Goal: Task Accomplishment & Management: Manage account settings

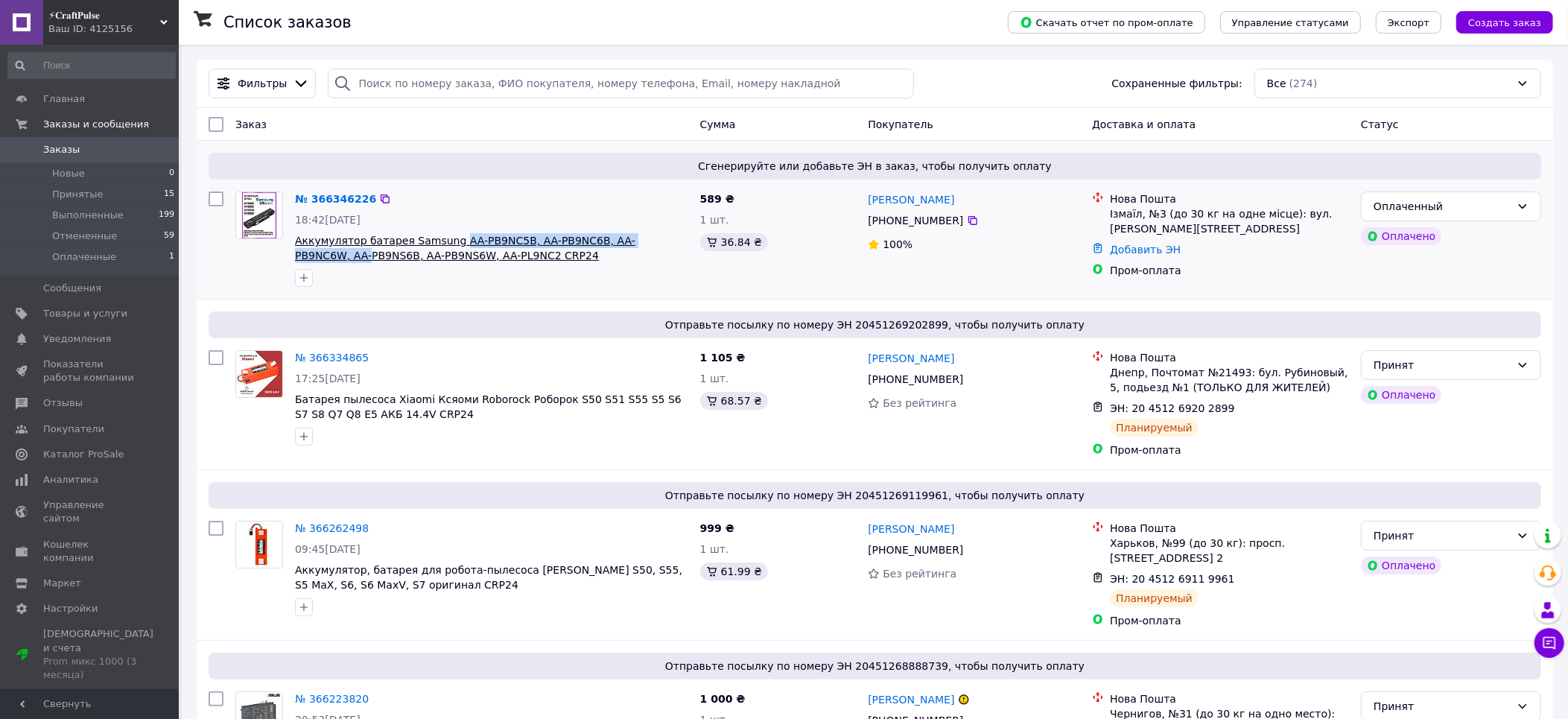
drag, startPoint x: 676, startPoint y: 241, endPoint x: 445, endPoint y: 238, distance: 231.0
click at [445, 238] on span "Аккумулятор батарея Samsung AA-PB9NC5B, AA-PB9NC6B, AA-PB9NC6W, AA-PB9NS6B, AA-…" at bounding box center [491, 248] width 393 height 29
copy span "AA-PB9NC5B, AA-PB9NC6B, AA-PB9NC6W, AA-"
click at [1489, 206] on div "Оплаченный" at bounding box center [1442, 205] width 137 height 16
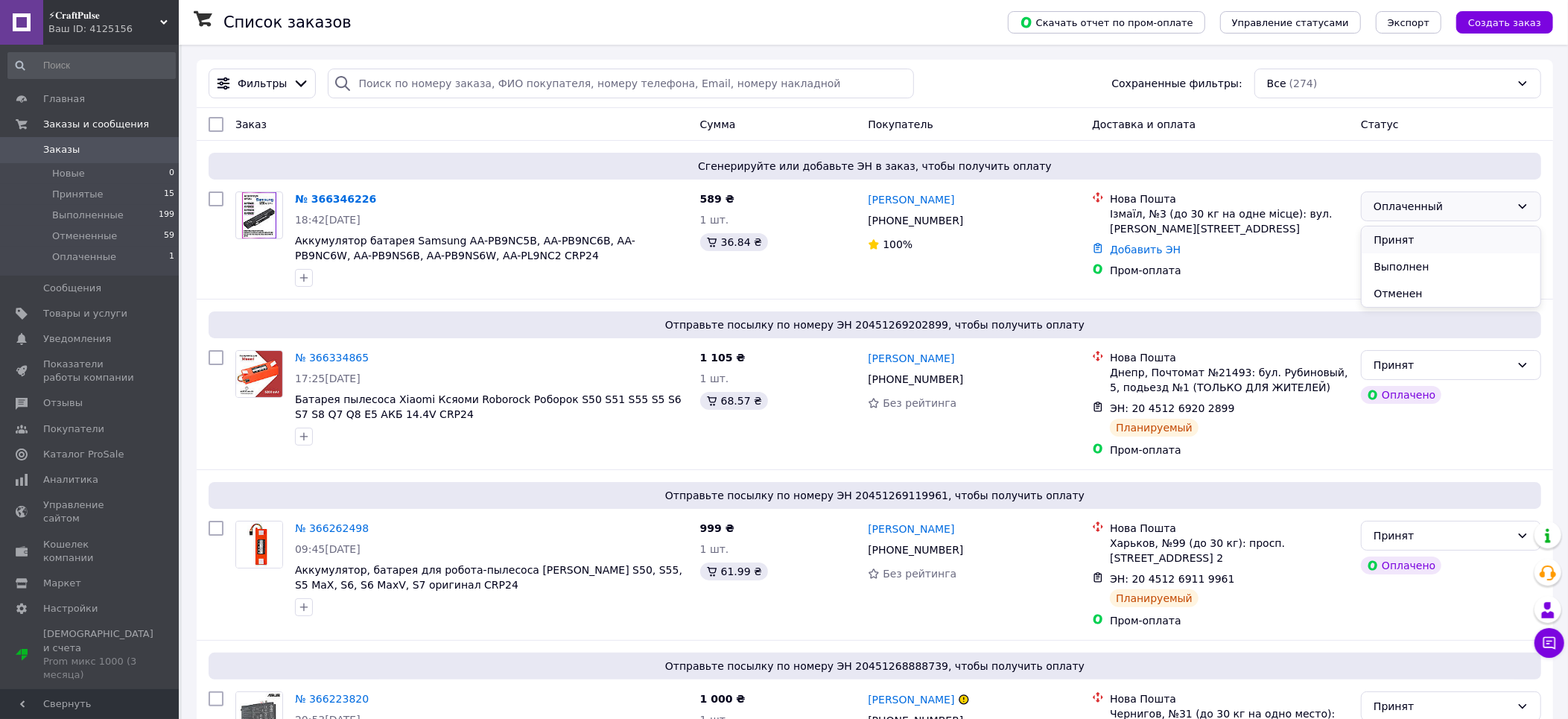
click at [1414, 241] on li "Принят" at bounding box center [1451, 240] width 178 height 27
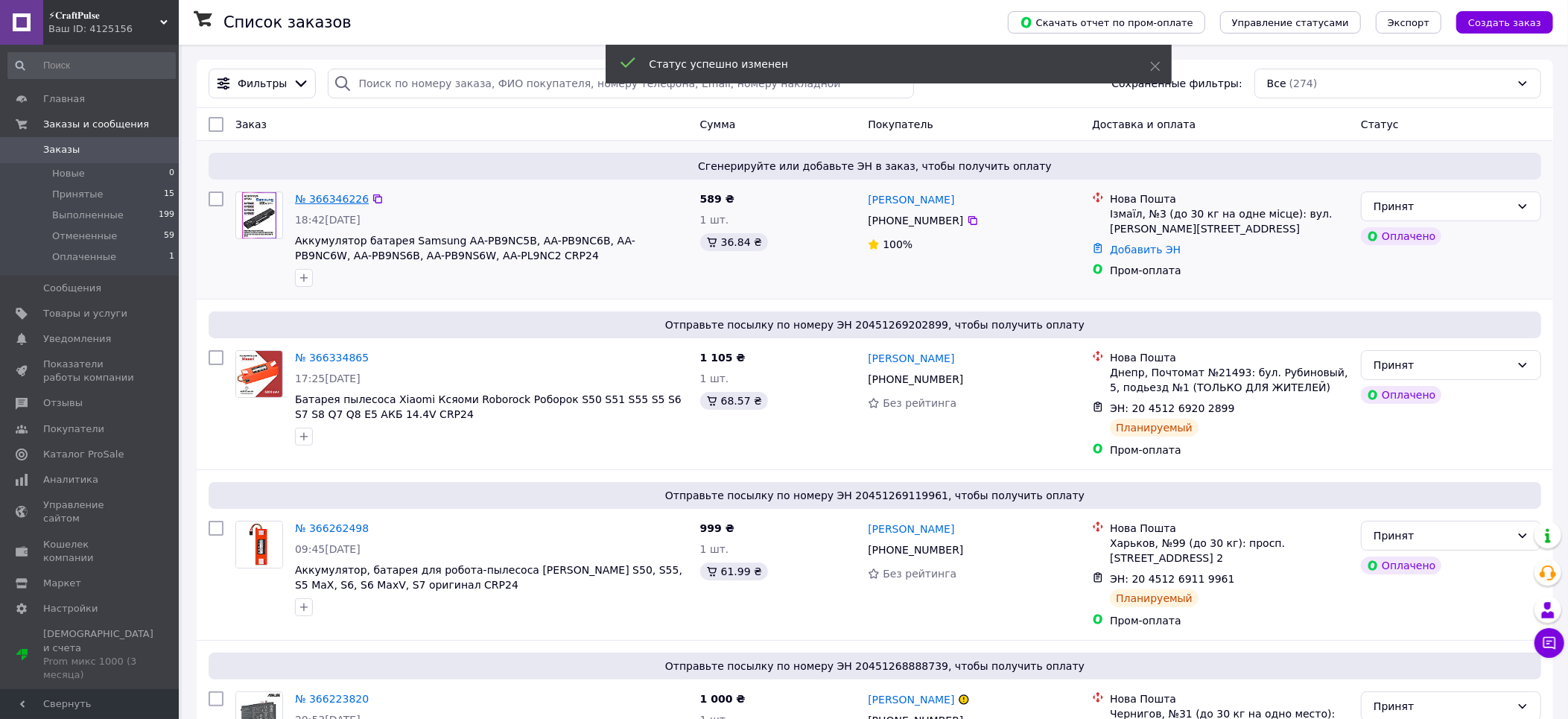
click at [315, 205] on link "№ 366346226" at bounding box center [332, 199] width 74 height 12
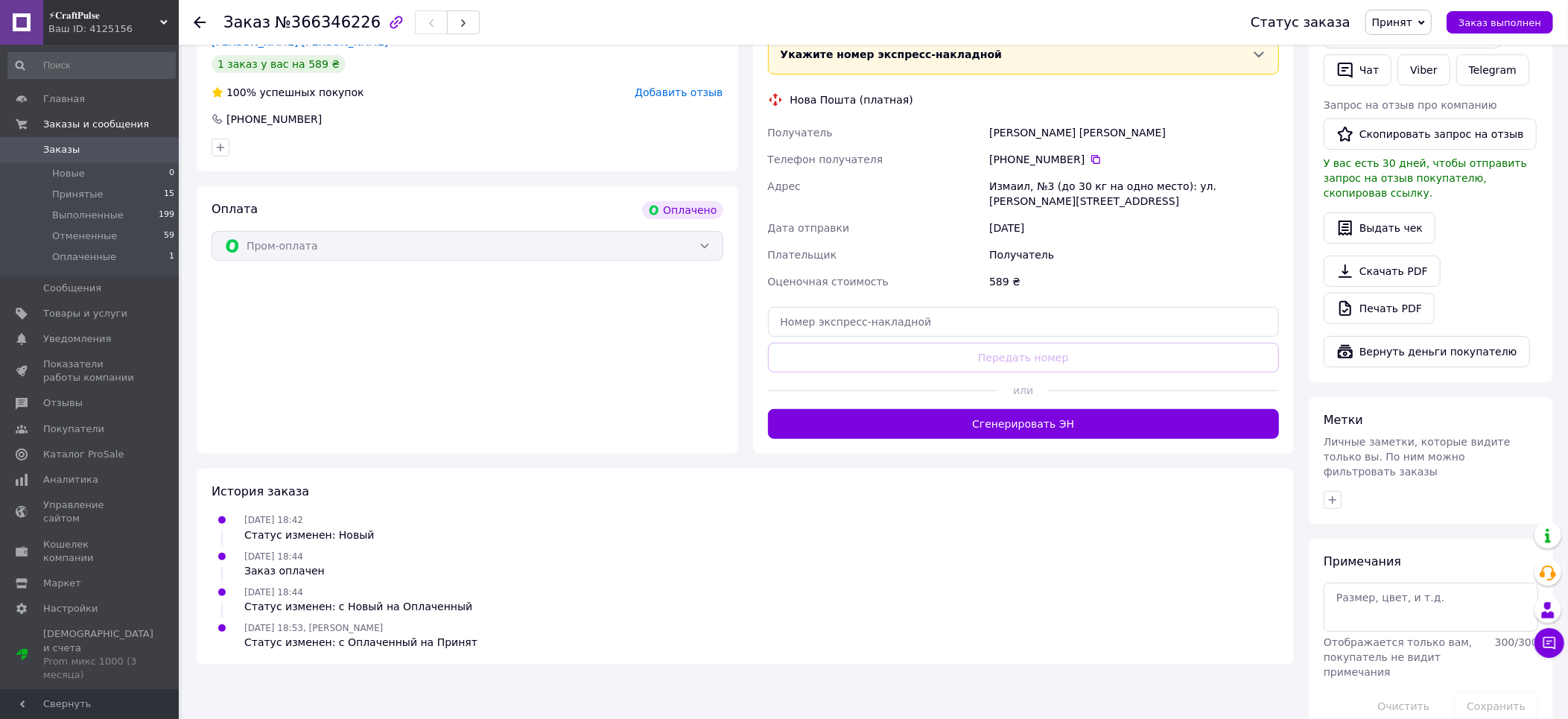
scroll to position [360, 0]
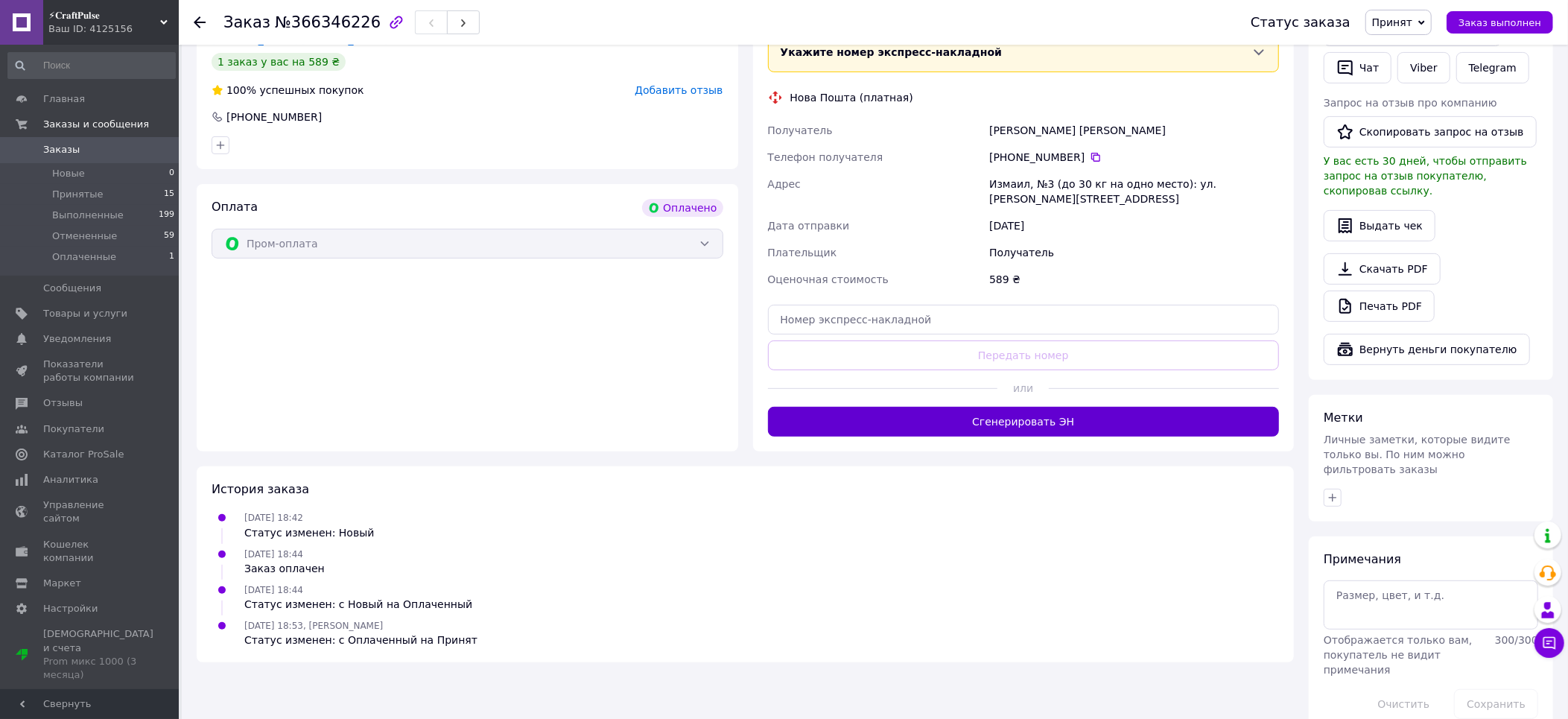
click at [863, 407] on button "Сгенерировать ЭН" at bounding box center [1023, 421] width 512 height 29
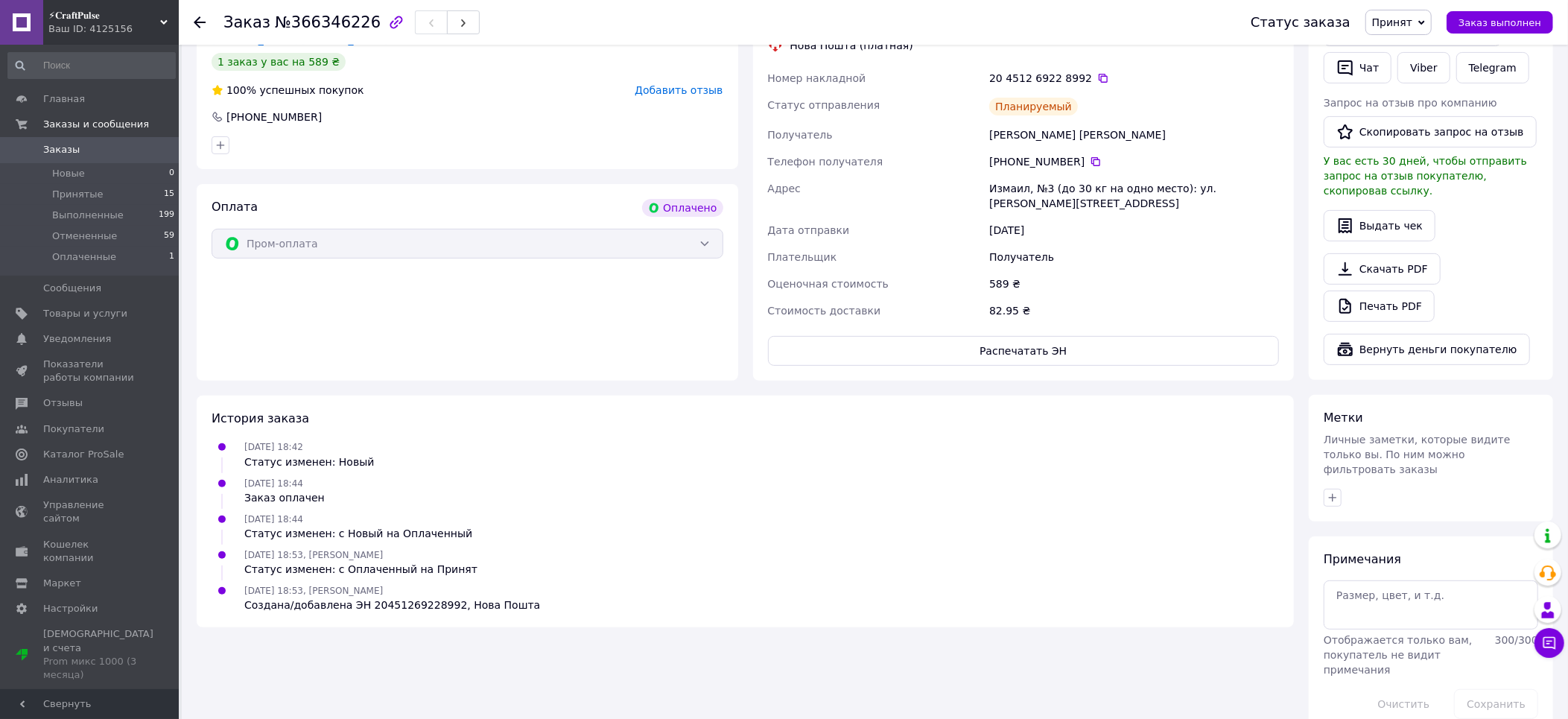
click at [95, 158] on link "Заказы 0" at bounding box center [92, 150] width 183 height 25
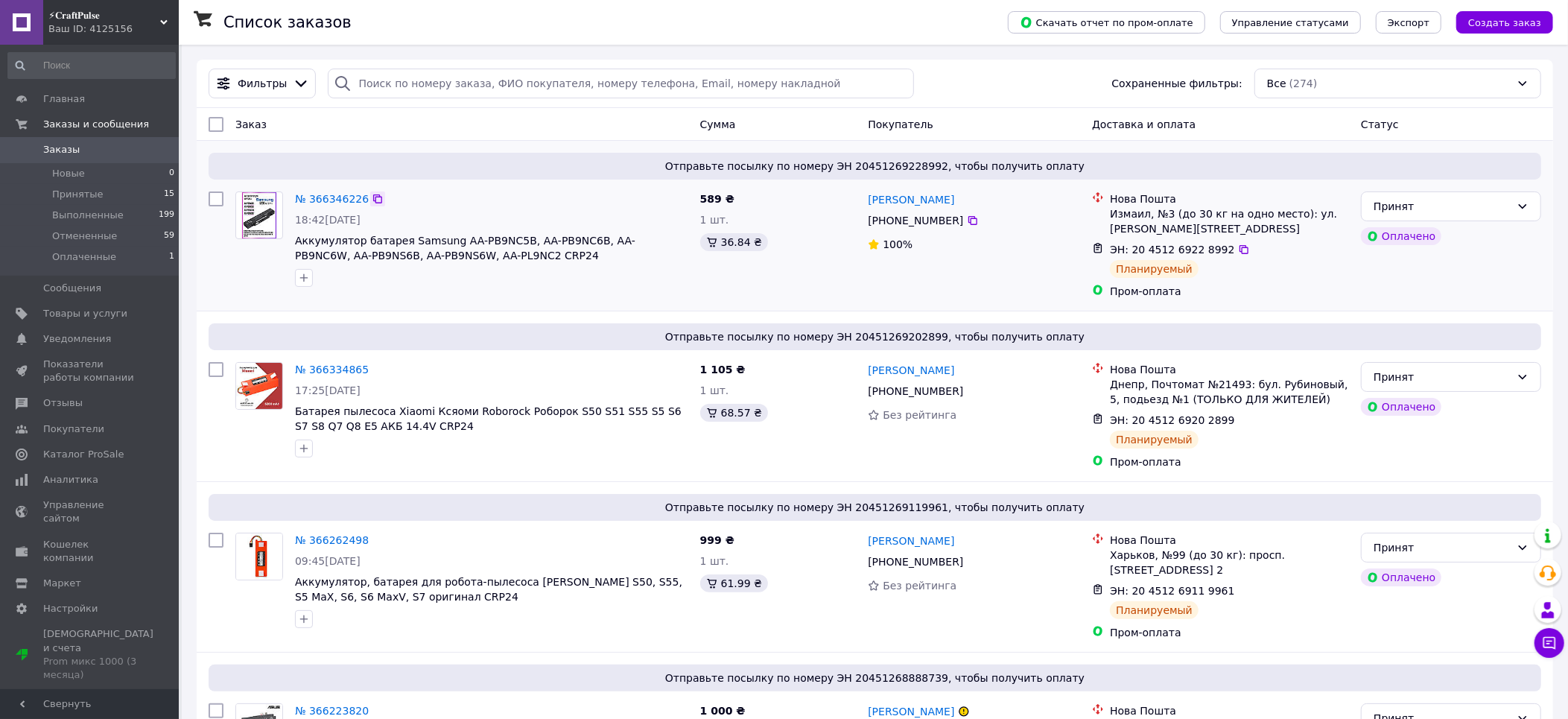
click at [372, 200] on icon at bounding box center [378, 199] width 12 height 12
drag, startPoint x: 670, startPoint y: 243, endPoint x: 441, endPoint y: 245, distance: 229.0
click at [441, 245] on span "Аккумулятор батарея Samsung AA-PB9NC5B, AA-PB9NC6B, AA-PB9NC6W, AA-PB9NS6B, AA-…" at bounding box center [491, 248] width 393 height 29
copy span "AA-PB9NC5B, AA-PB9NC6B, AA-PB9NC6W, AA-"
click at [1552, 637] on icon at bounding box center [1549, 643] width 13 height 13
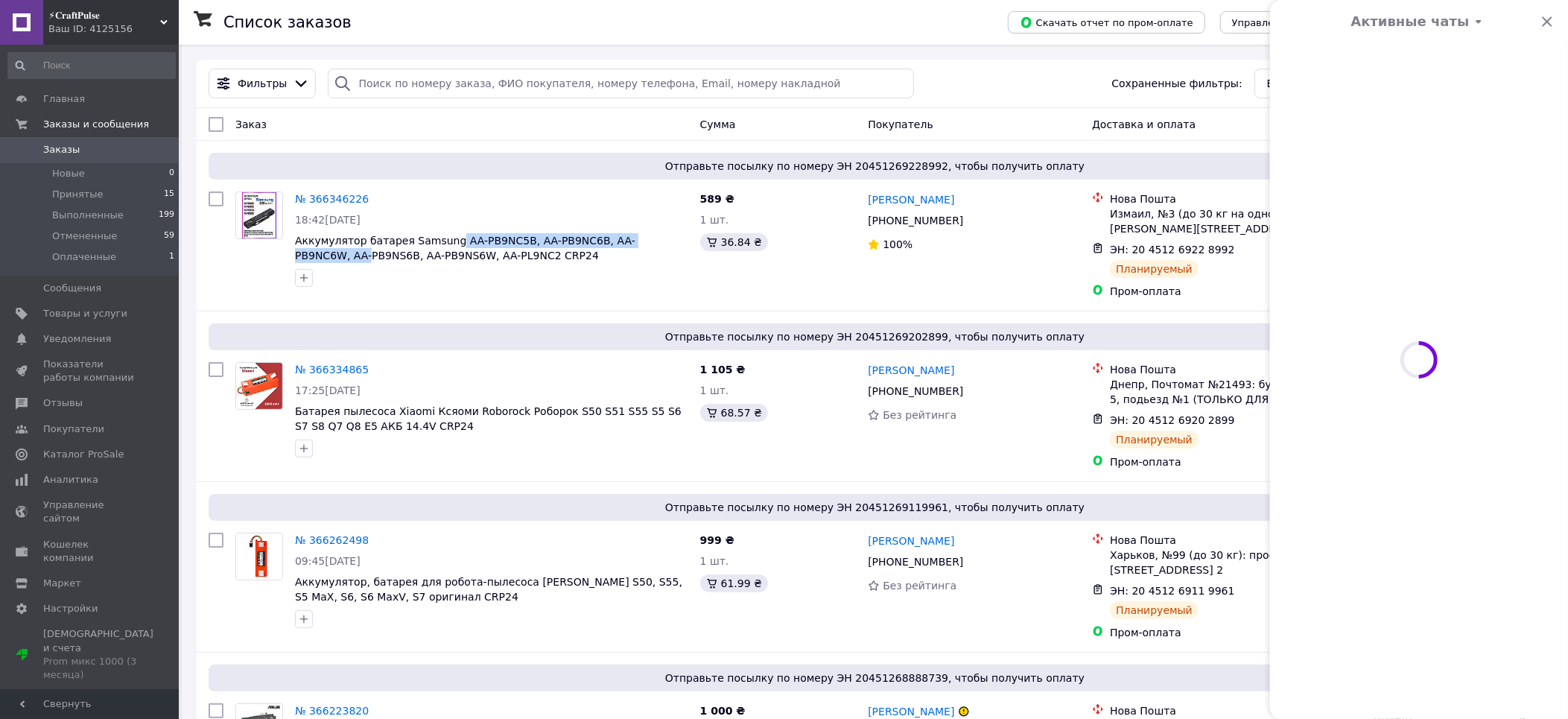
click at [1548, 640] on icon at bounding box center [1549, 643] width 15 height 15
click at [1548, 641] on span at bounding box center [1419, 360] width 298 height 719
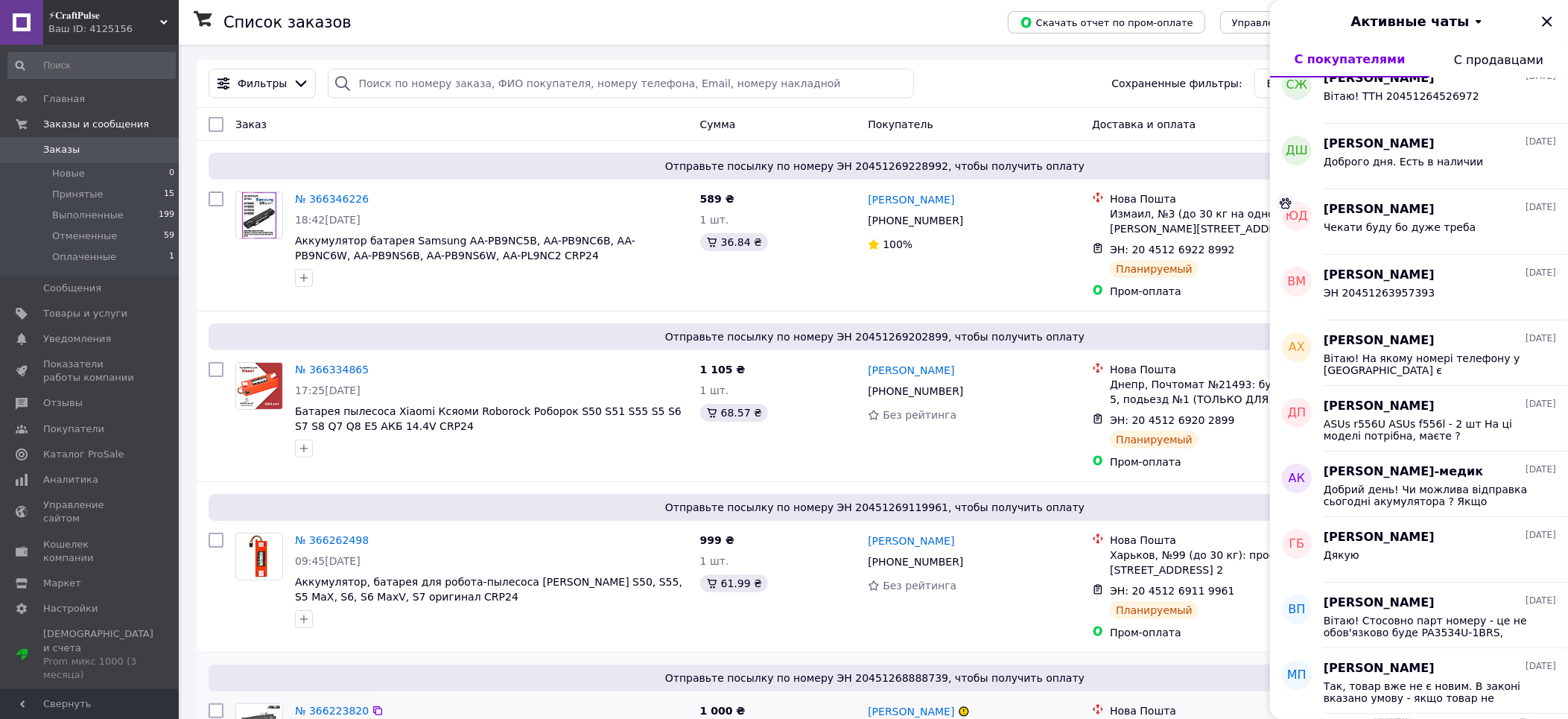
scroll to position [620, 0]
